Goal: Transaction & Acquisition: Purchase product/service

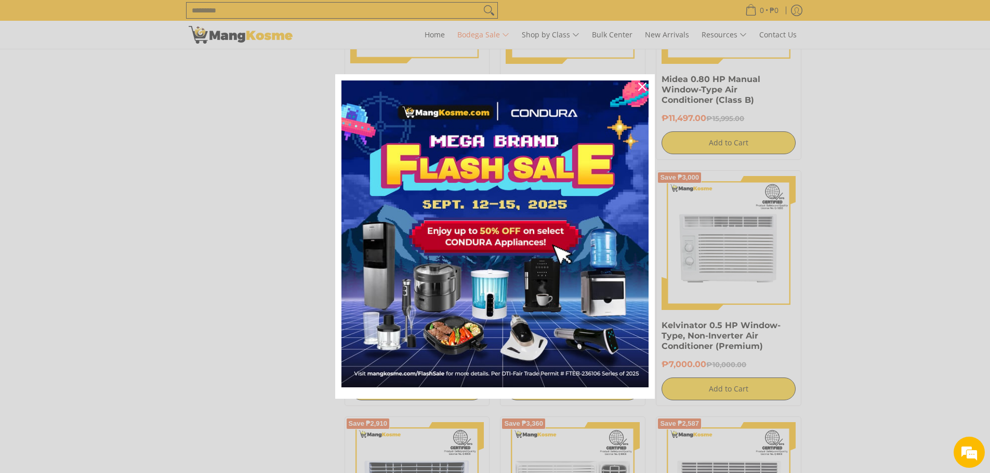
scroll to position [1727, 0]
click at [644, 82] on div "Close" at bounding box center [642, 86] width 17 height 17
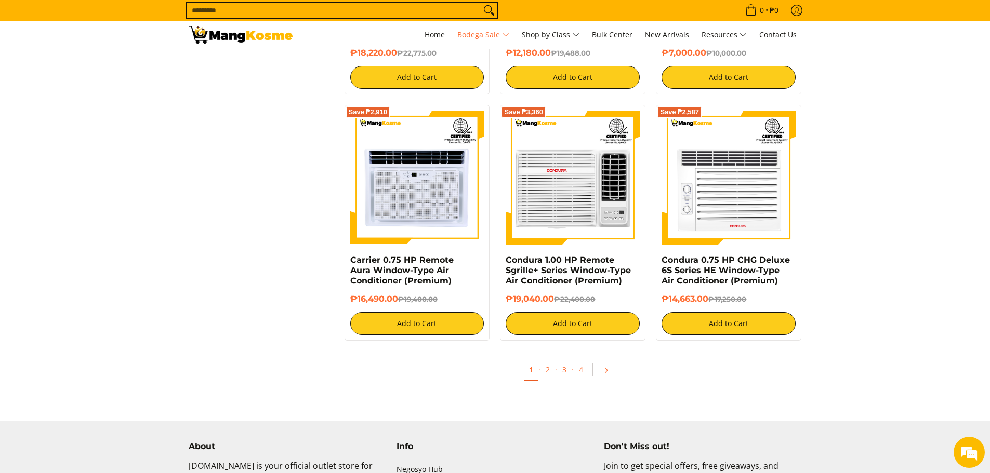
scroll to position [2038, 0]
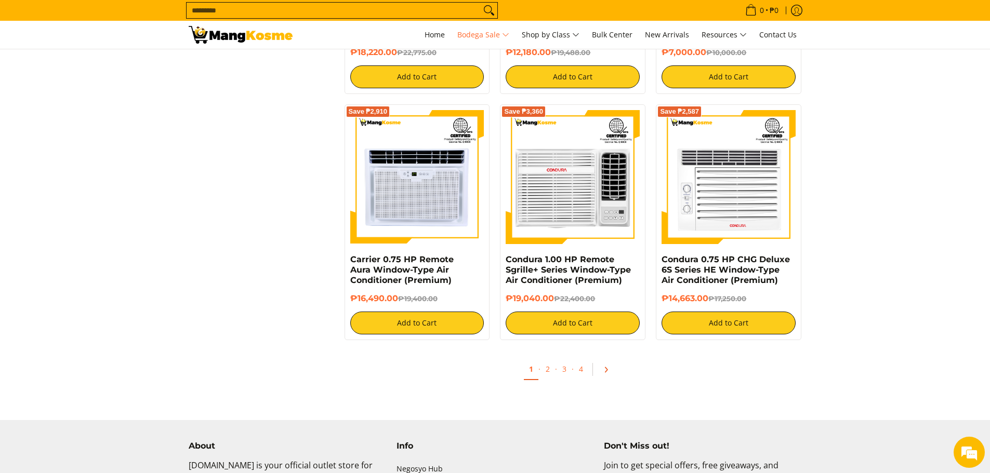
click at [604, 369] on icon "Pagination" at bounding box center [605, 369] width 7 height 7
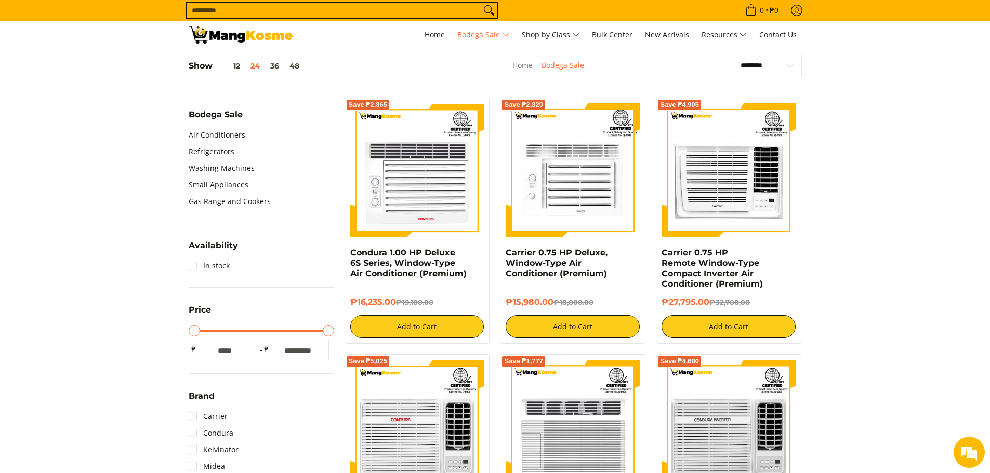
scroll to position [312, 0]
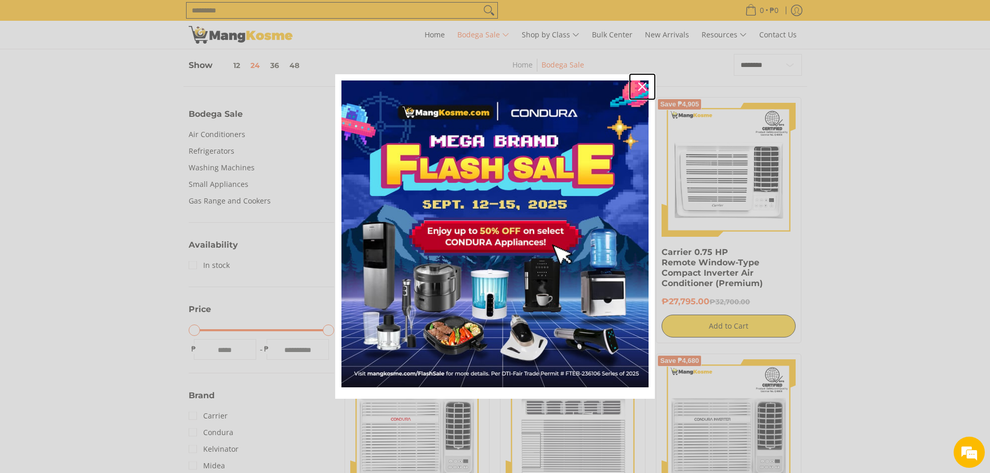
click at [632, 77] on button "Close" at bounding box center [642, 86] width 25 height 25
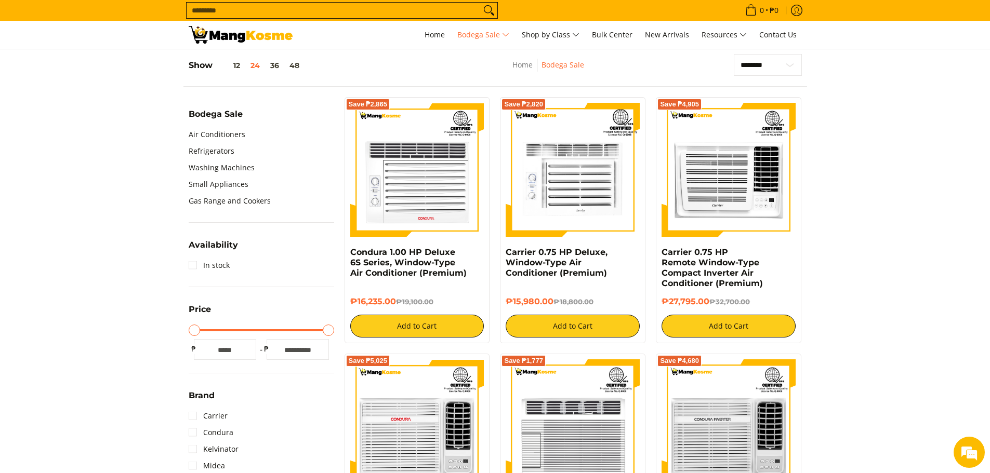
scroll to position [0, 0]
drag, startPoint x: 920, startPoint y: 271, endPoint x: 884, endPoint y: 328, distance: 67.3
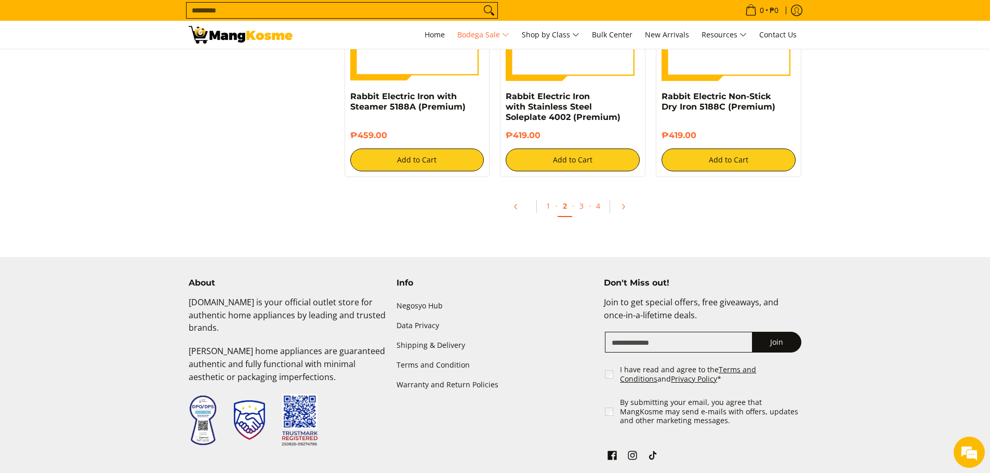
scroll to position [2233, 0]
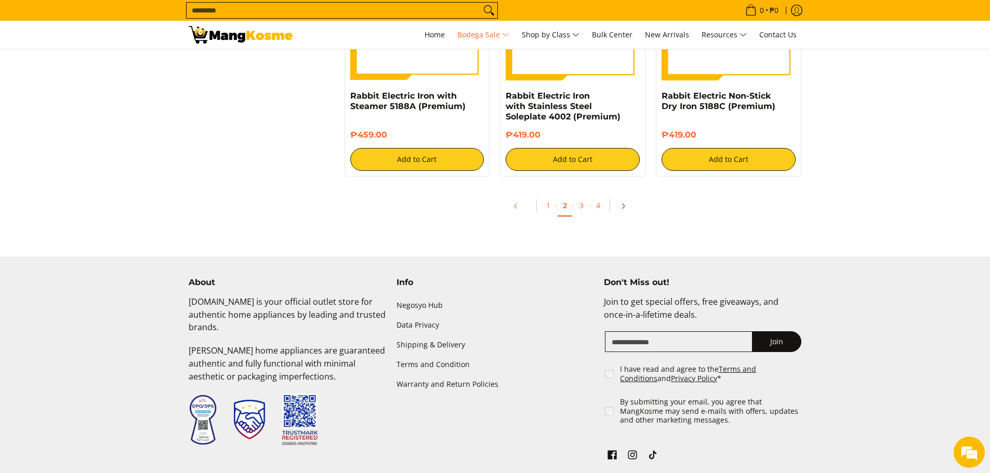
click at [617, 210] on link "Pagination" at bounding box center [626, 206] width 25 height 18
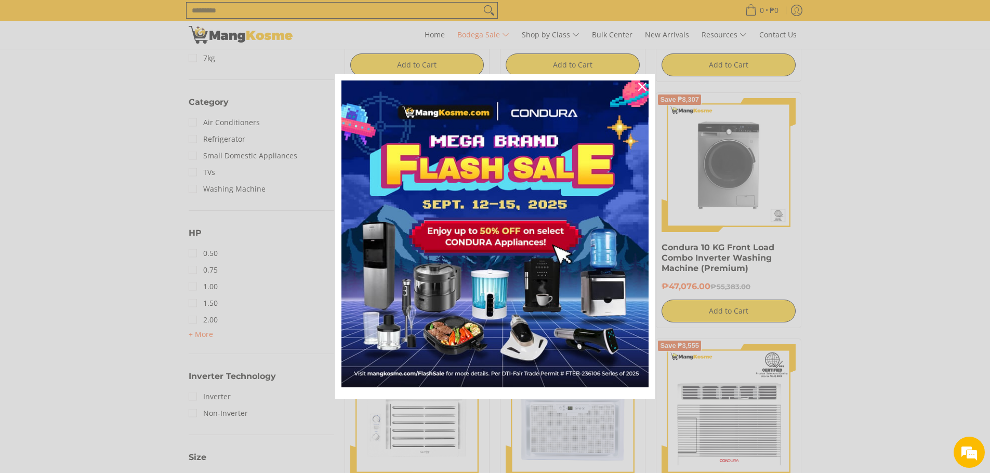
scroll to position [830, 0]
click at [643, 84] on icon "close icon" at bounding box center [642, 87] width 8 height 8
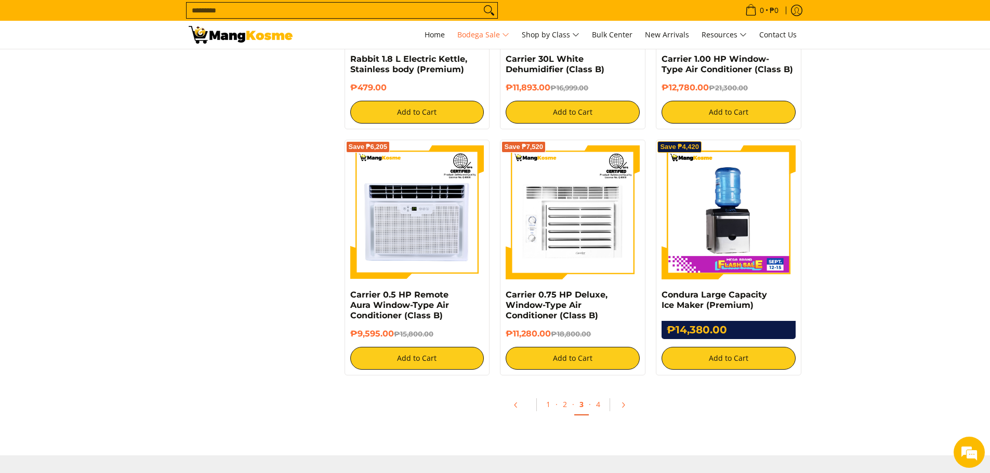
scroll to position [2024, 0]
click at [593, 410] on link "4" at bounding box center [598, 404] width 15 height 21
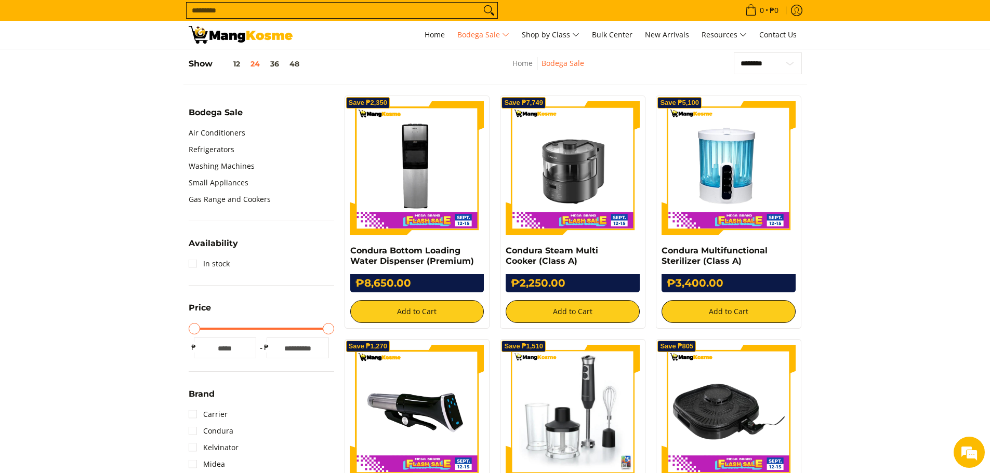
scroll to position [313, 0]
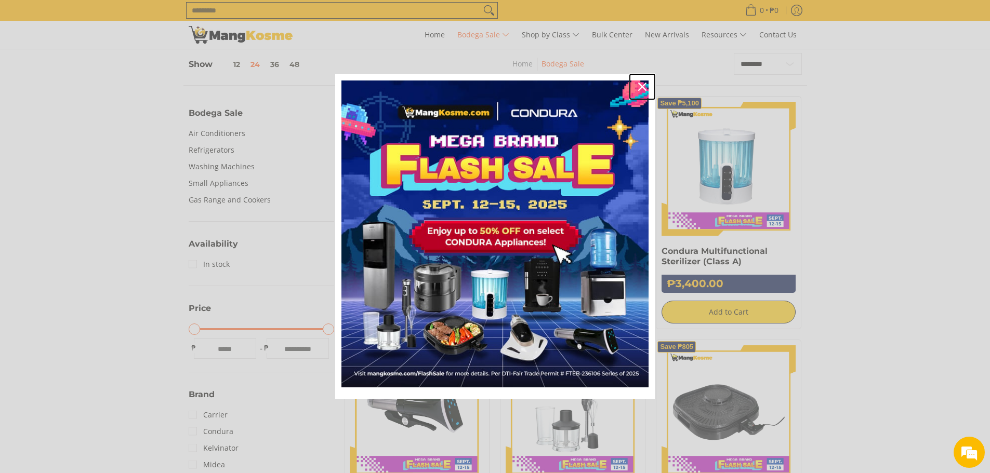
click at [643, 91] on div "Close" at bounding box center [642, 86] width 17 height 17
